Goal: Task Accomplishment & Management: Use online tool/utility

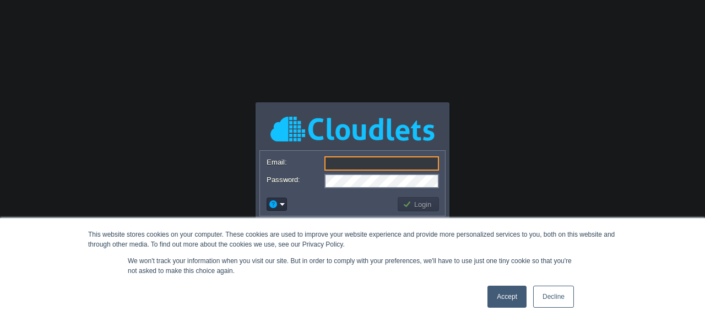
type input "[PERSON_NAME][EMAIL_ADDRESS][DOMAIN_NAME]"
click at [423, 207] on button "Login" at bounding box center [419, 204] width 32 height 10
click at [503, 294] on link "Accept" at bounding box center [506, 297] width 39 height 22
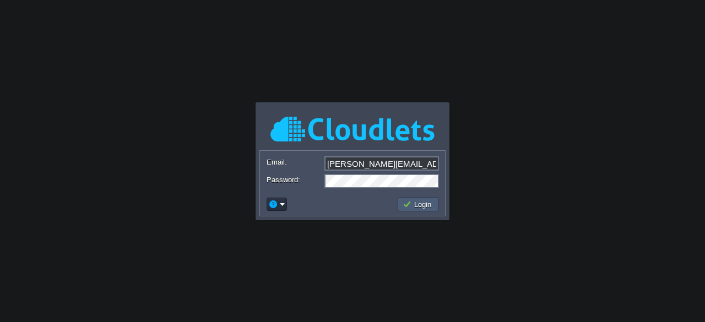
click at [438, 205] on td "Login" at bounding box center [418, 204] width 41 height 14
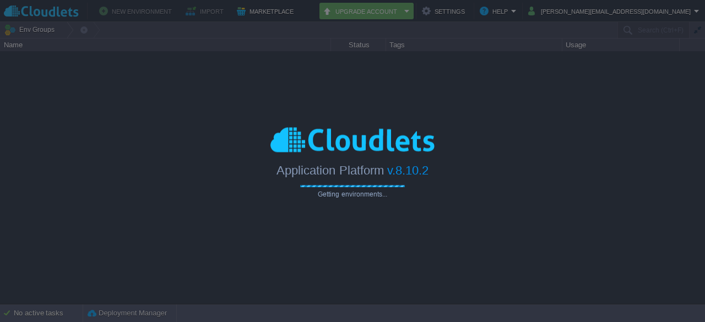
type input "Search (Ctrl+F)"
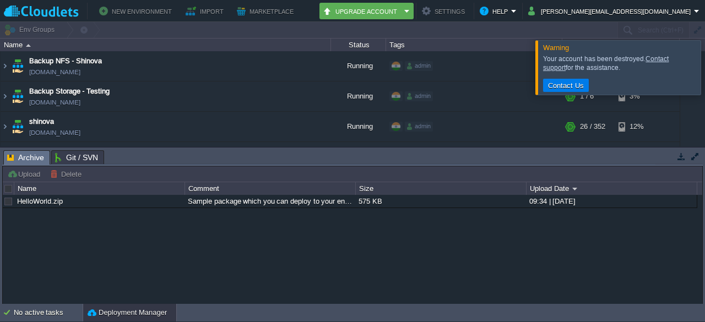
click at [704, 66] on div at bounding box center [718, 67] width 0 height 54
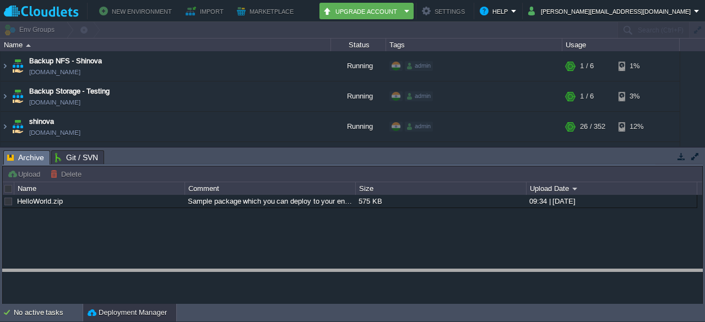
drag, startPoint x: 185, startPoint y: 164, endPoint x: 189, endPoint y: 289, distance: 125.6
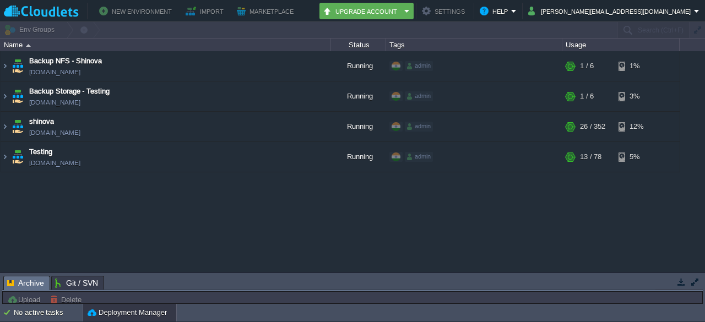
click at [23, 31] on div at bounding box center [352, 30] width 705 height 16
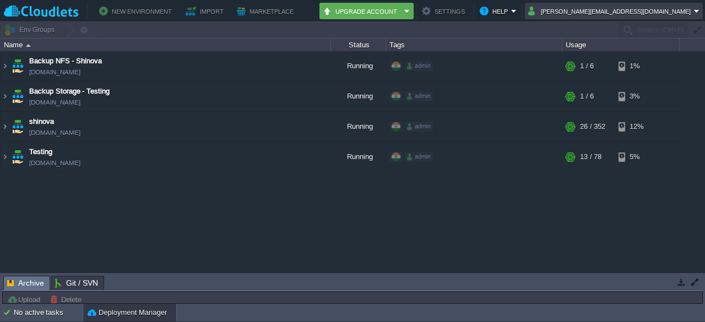
click at [682, 12] on button "[PERSON_NAME][EMAIL_ADDRESS][DOMAIN_NAME]" at bounding box center [611, 10] width 166 height 13
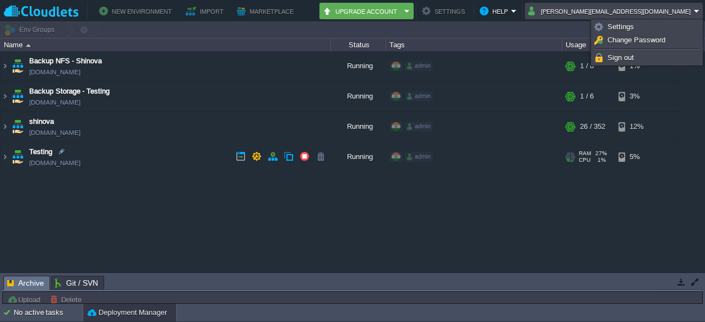
click at [279, 148] on td "Testing [DOMAIN_NAME]" at bounding box center [166, 157] width 330 height 30
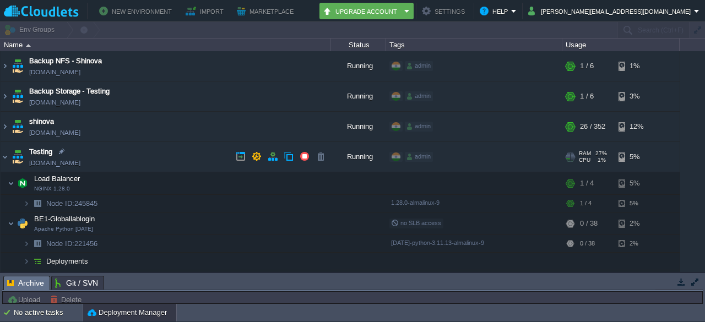
click at [34, 154] on span "Testing" at bounding box center [40, 151] width 23 height 11
click at [4, 155] on img at bounding box center [5, 157] width 9 height 30
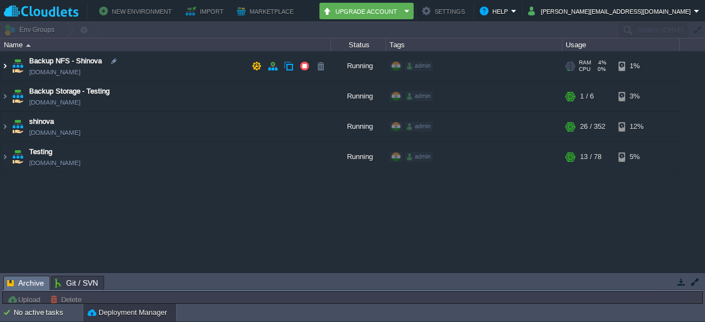
click at [8, 63] on img at bounding box center [5, 66] width 9 height 30
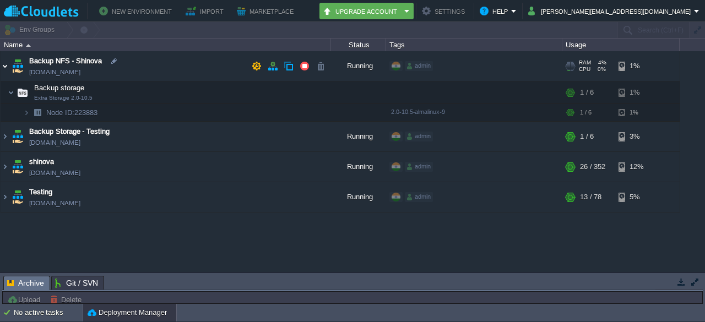
click at [6, 61] on img at bounding box center [5, 66] width 9 height 30
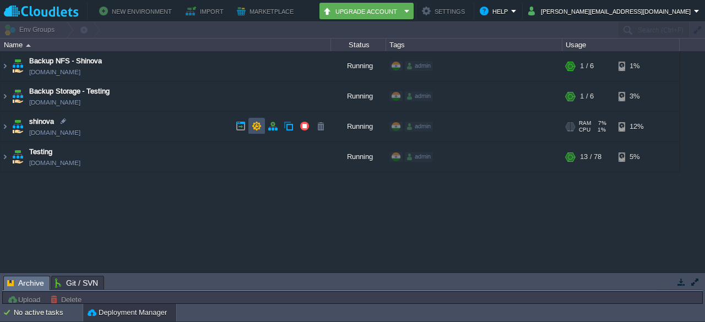
click at [252, 127] on button "button" at bounding box center [257, 126] width 10 height 10
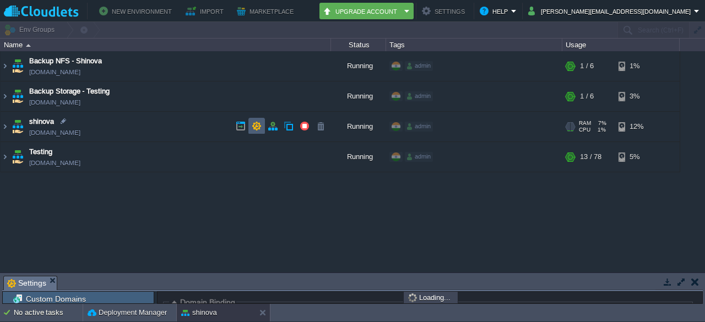
click at [252, 127] on div "Backup NFS - Shinova [DOMAIN_NAME] Running admin + Add to Env Group RAM 4% CPU …" at bounding box center [352, 161] width 705 height 221
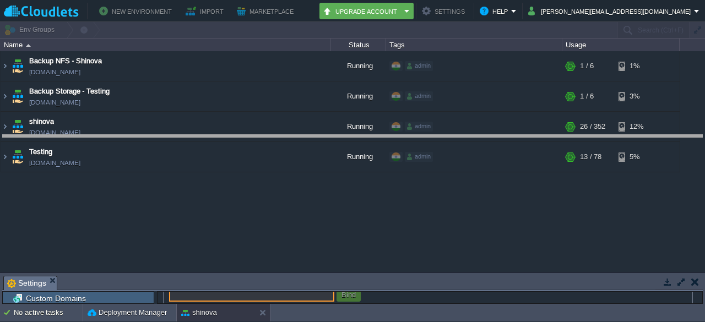
drag, startPoint x: 162, startPoint y: 287, endPoint x: 198, endPoint y: 146, distance: 145.4
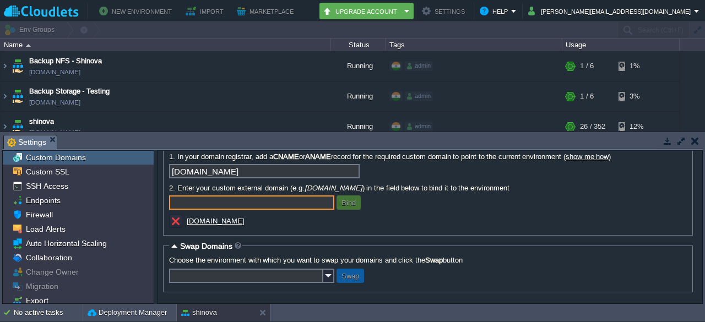
click at [663, 145] on button "button" at bounding box center [667, 141] width 10 height 10
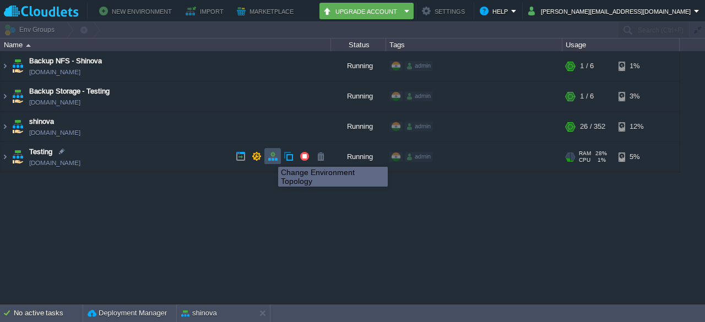
click at [270, 157] on button "button" at bounding box center [273, 156] width 10 height 10
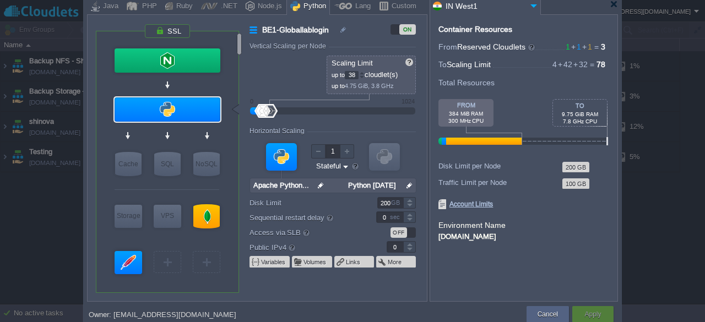
drag, startPoint x: 437, startPoint y: 169, endPoint x: 503, endPoint y: 164, distance: 66.3
click at [503, 164] on div "Container Resources From Reserved Cloudlets 1 + 1 + 1 ... = 3 not added To Scal…" at bounding box center [524, 157] width 188 height 287
click at [611, 188] on div "Container Resources From Reserved Cloudlets 1 + 1 + 1 ... = 3 not added To Scal…" at bounding box center [524, 157] width 188 height 287
type input "Apache [DATE]"
type input "2"
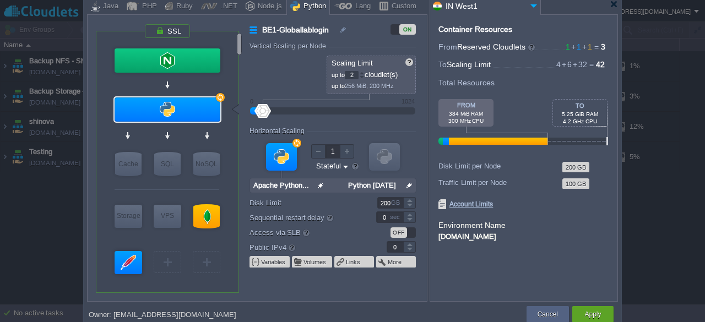
drag, startPoint x: 269, startPoint y: 113, endPoint x: 263, endPoint y: 116, distance: 6.7
click at [263, 116] on div at bounding box center [263, 111] width 16 height 14
click at [475, 206] on span "Account Limits" at bounding box center [465, 204] width 55 height 10
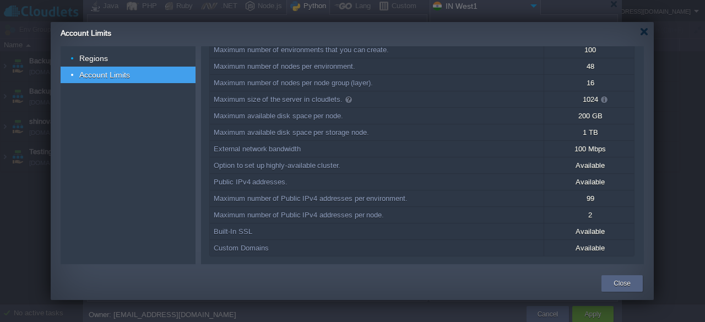
scroll to position [32, 0]
drag, startPoint x: 639, startPoint y: 220, endPoint x: 641, endPoint y: 150, distance: 70.5
click at [641, 150] on div "Limitation Maximum number of environments that you can create. 100 Maximum numb…" at bounding box center [422, 155] width 443 height 218
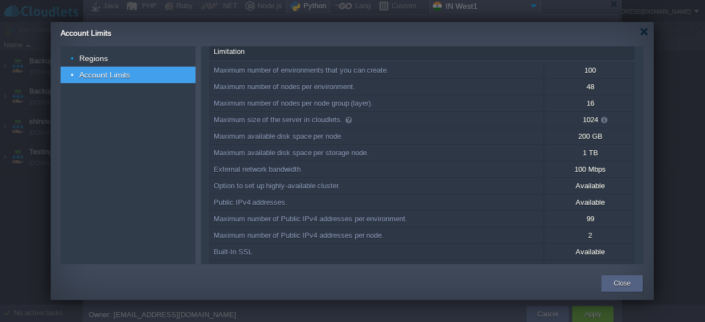
scroll to position [0, 0]
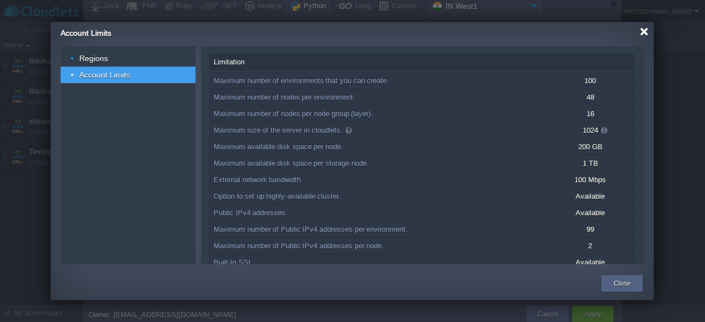
click at [645, 32] on div at bounding box center [644, 32] width 8 height 8
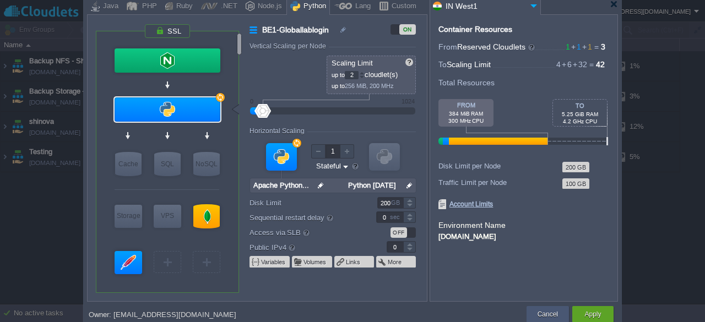
click at [548, 316] on button "Cancel" at bounding box center [547, 314] width 20 height 11
